Goal: Task Accomplishment & Management: Manage account settings

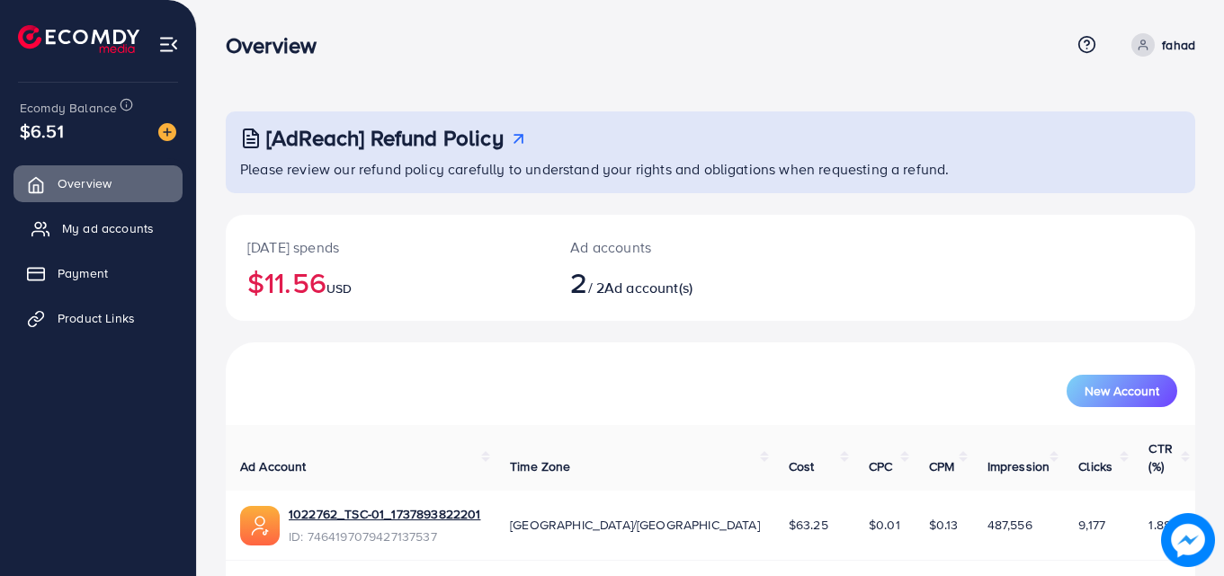
click at [156, 230] on link "My ad accounts" at bounding box center [97, 228] width 169 height 36
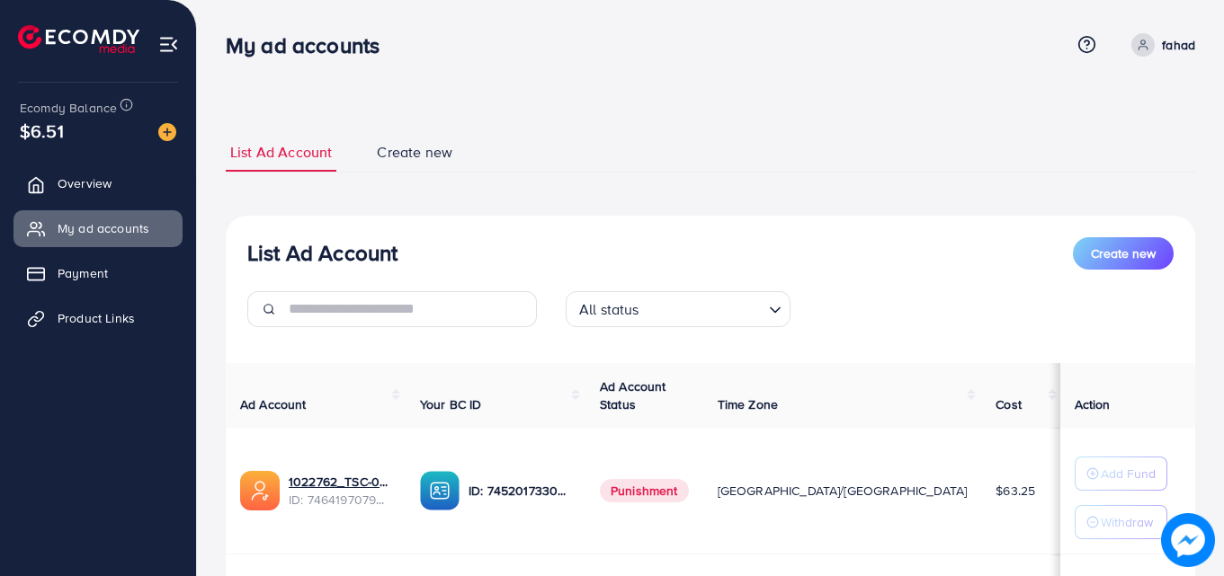
drag, startPoint x: 1221, startPoint y: 184, endPoint x: 1220, endPoint y: 226, distance: 41.4
click at [1220, 226] on div "List Ad Account Create new List Ad Account Create new All status Loading... Ad …" at bounding box center [710, 405] width 1027 height 811
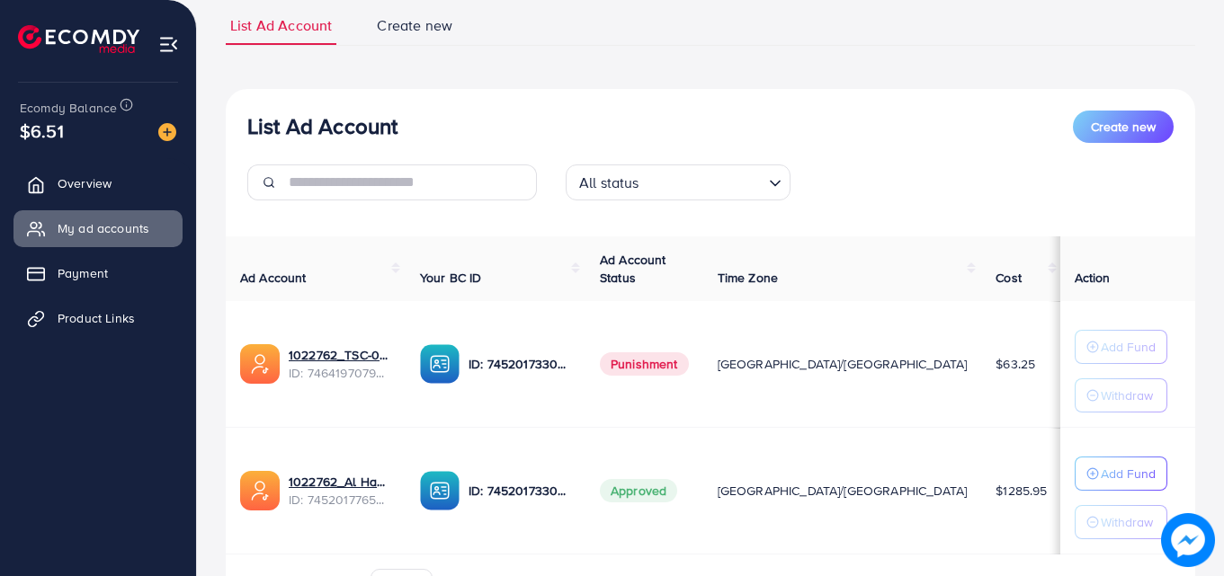
scroll to position [91, 0]
